Goal: Check status: Check status

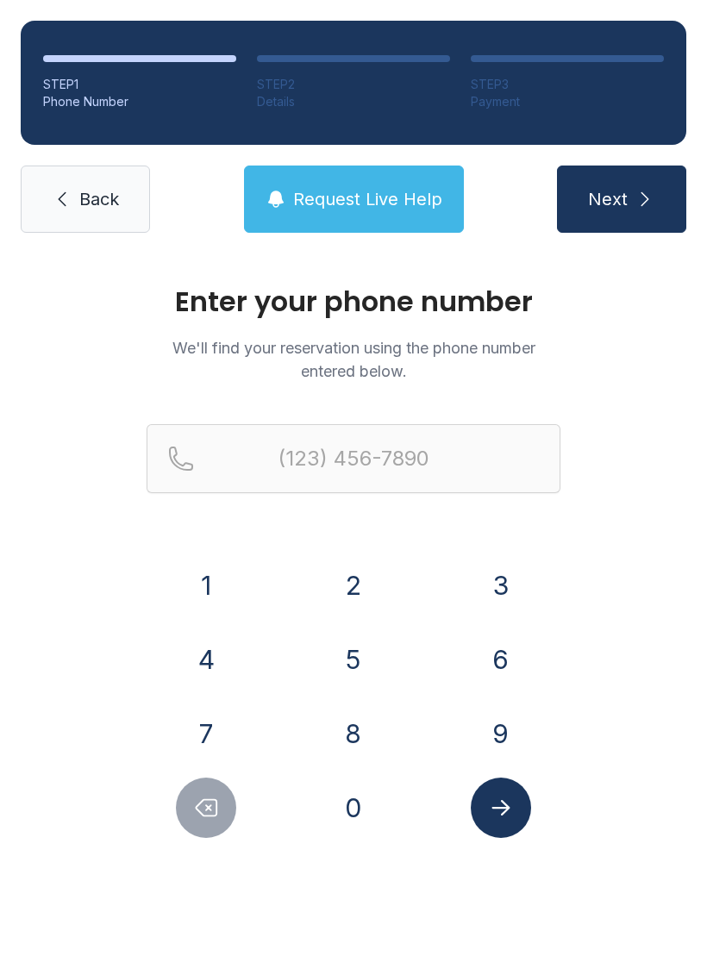
click at [491, 546] on div at bounding box center [354, 486] width 414 height 124
click at [315, 794] on div "0" at bounding box center [354, 808] width 120 height 60
click at [459, 558] on div "3" at bounding box center [501, 585] width 120 height 60
click at [459, 557] on div "3" at bounding box center [501, 585] width 120 height 60
click at [516, 569] on button "3" at bounding box center [501, 585] width 60 height 60
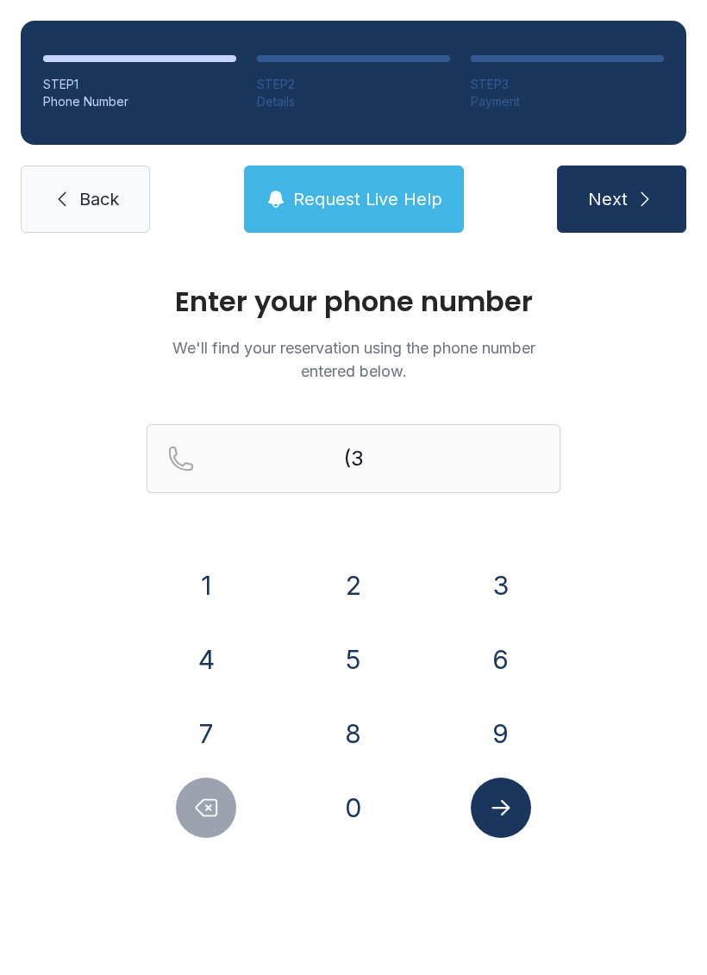
click at [382, 787] on div "0" at bounding box center [354, 808] width 120 height 60
click at [377, 787] on div "0" at bounding box center [354, 808] width 120 height 60
click at [382, 791] on div "0" at bounding box center [354, 808] width 120 height 60
click at [352, 837] on button "0" at bounding box center [353, 808] width 60 height 60
click at [380, 670] on button "5" at bounding box center [353, 660] width 60 height 60
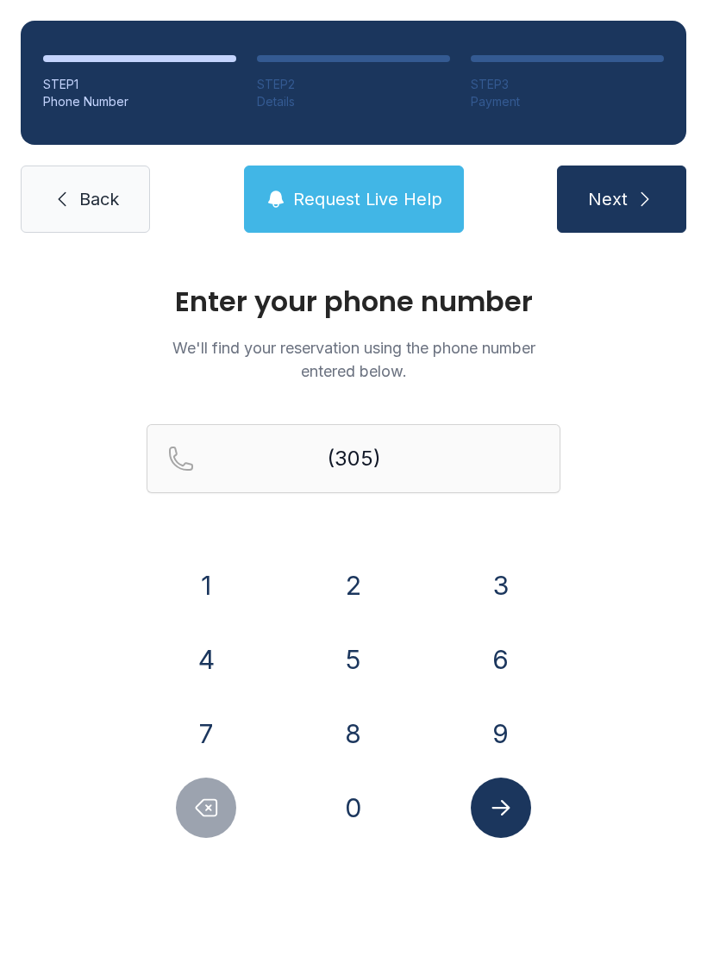
click at [372, 663] on button "5" at bounding box center [353, 660] width 60 height 60
click at [354, 780] on button "0" at bounding box center [353, 808] width 60 height 60
click at [500, 716] on button "9" at bounding box center [501, 734] width 60 height 60
click at [219, 558] on button "1" at bounding box center [206, 585] width 60 height 60
click at [369, 560] on button "2" at bounding box center [353, 585] width 60 height 60
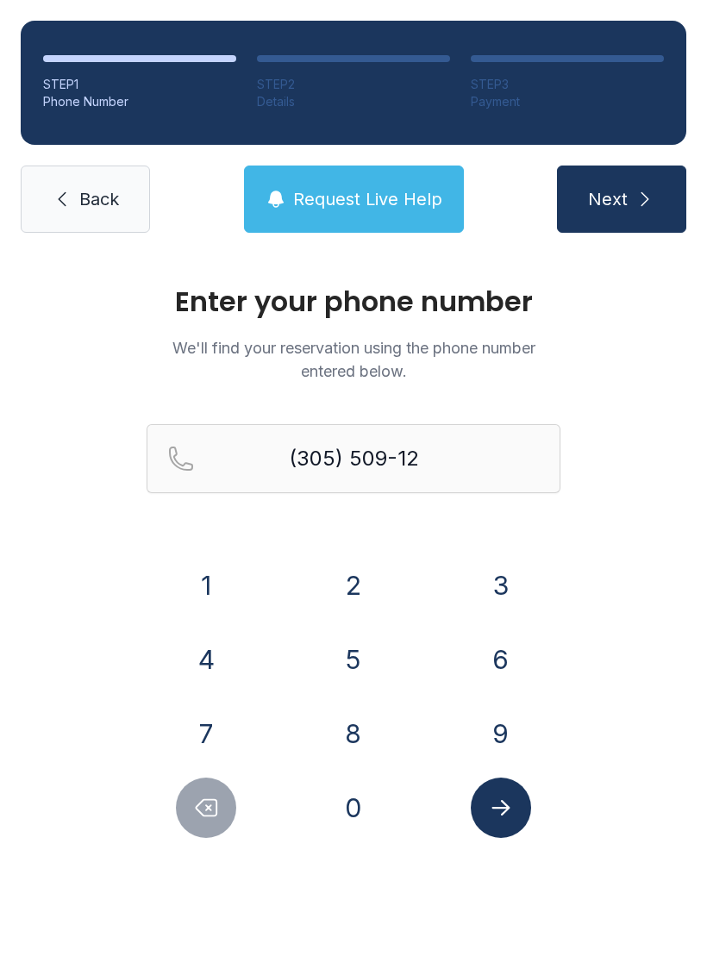
click at [497, 654] on button "6" at bounding box center [501, 660] width 60 height 60
click at [354, 632] on button "5" at bounding box center [353, 660] width 60 height 60
type input "[PHONE_NUMBER]"
click at [510, 819] on icon "Submit lookup form" at bounding box center [501, 808] width 26 height 26
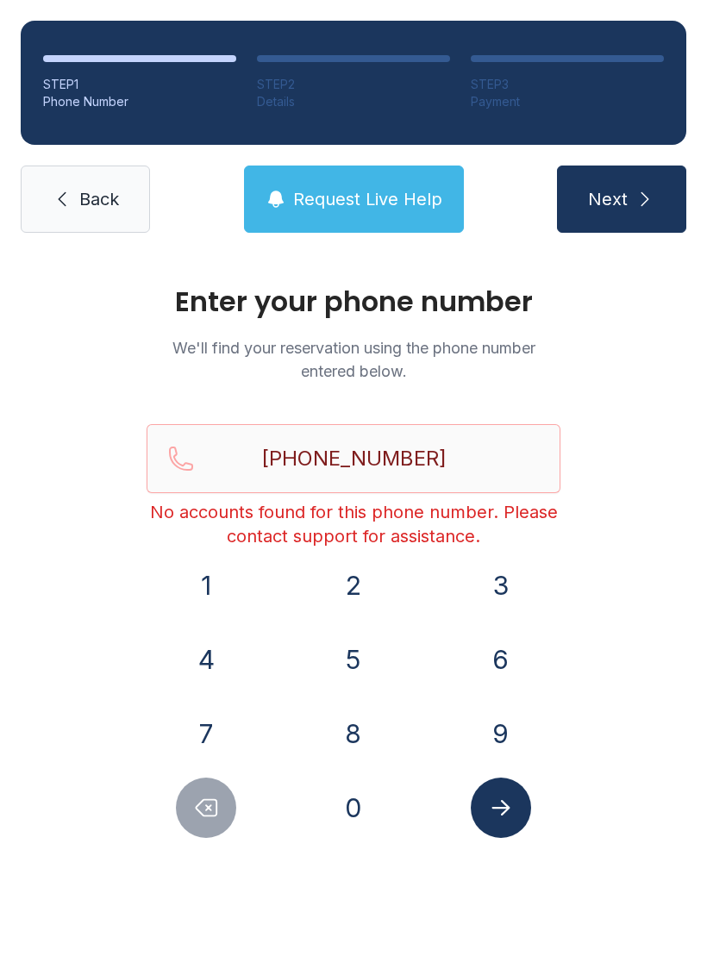
click at [350, 206] on span "Request Live Help" at bounding box center [367, 199] width 149 height 24
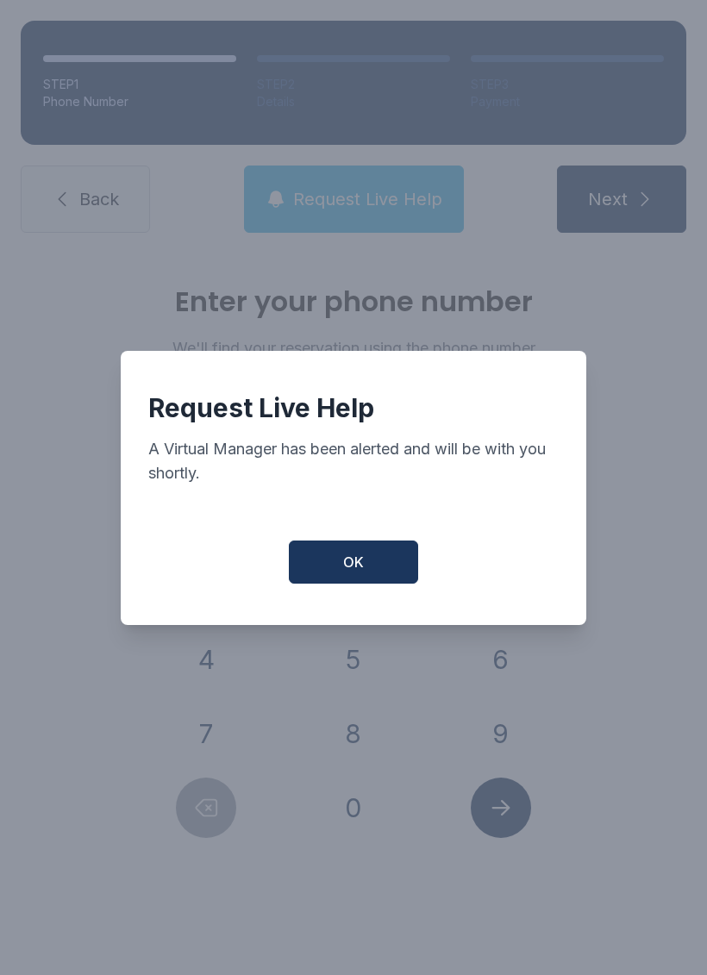
click at [336, 573] on button "OK" at bounding box center [353, 562] width 129 height 43
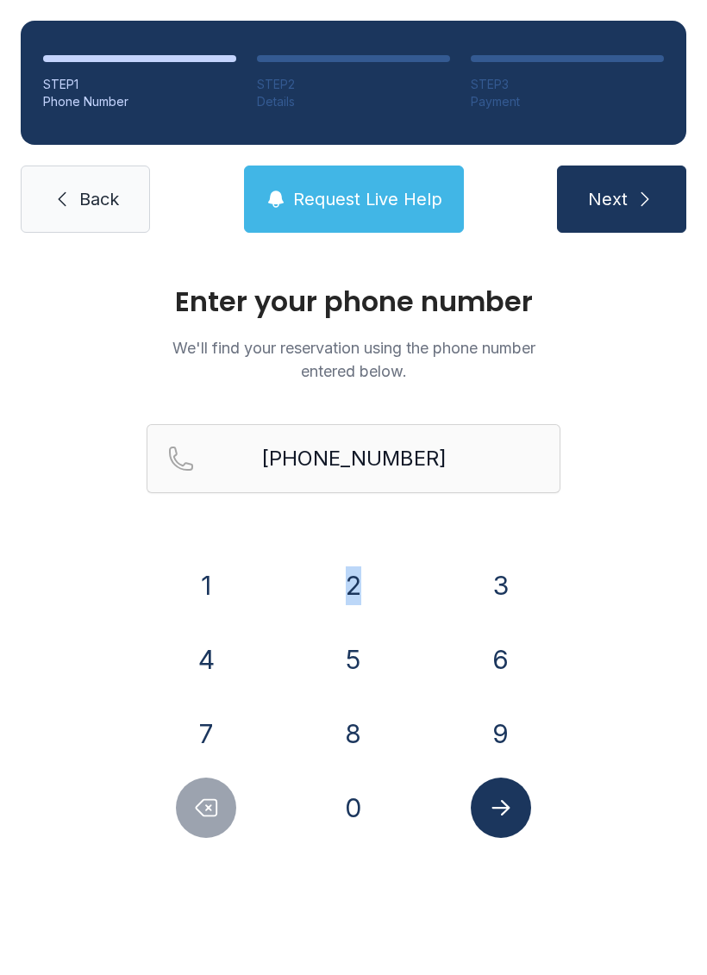
click at [678, 577] on div "Enter your phone number We'll find your reservation using the phone number ente…" at bounding box center [353, 581] width 707 height 654
